Goal: Transaction & Acquisition: Purchase product/service

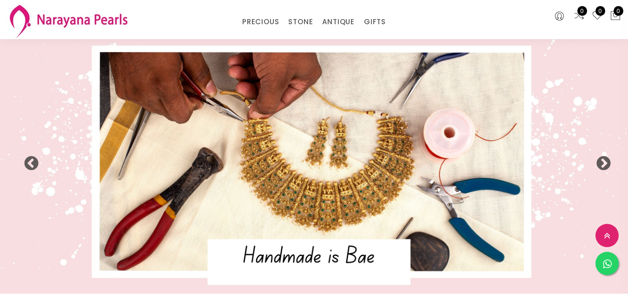
select select "INR"
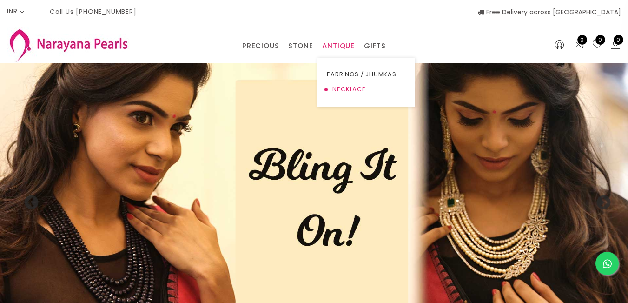
click at [350, 87] on link "NECKLACE" at bounding box center [366, 89] width 79 height 15
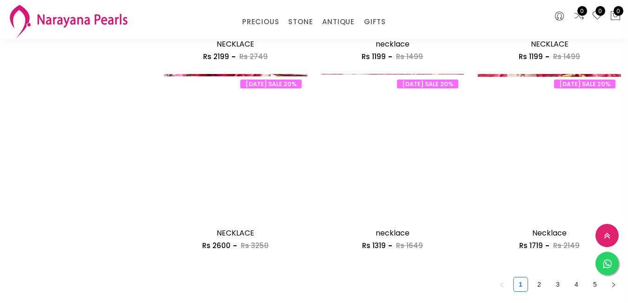
scroll to position [1256, 0]
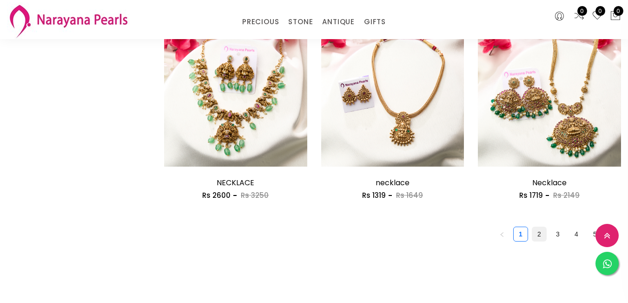
click at [533, 227] on link "2" at bounding box center [540, 234] width 14 height 14
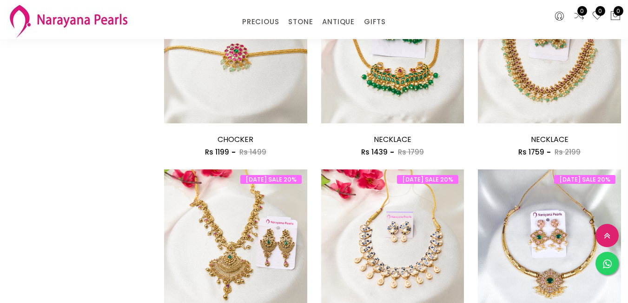
scroll to position [1116, 0]
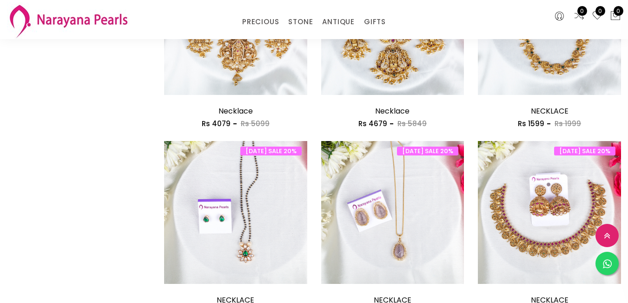
scroll to position [1163, 0]
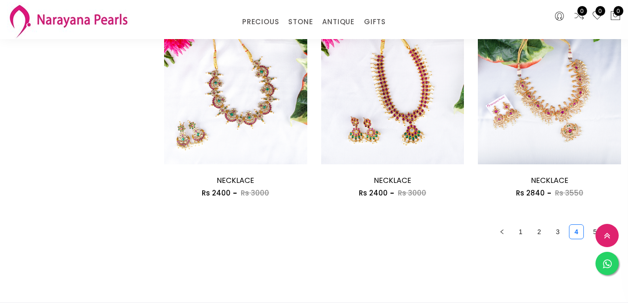
scroll to position [1070, 0]
click at [588, 224] on link "5" at bounding box center [595, 231] width 14 height 14
